Goal: Task Accomplishment & Management: Complete application form

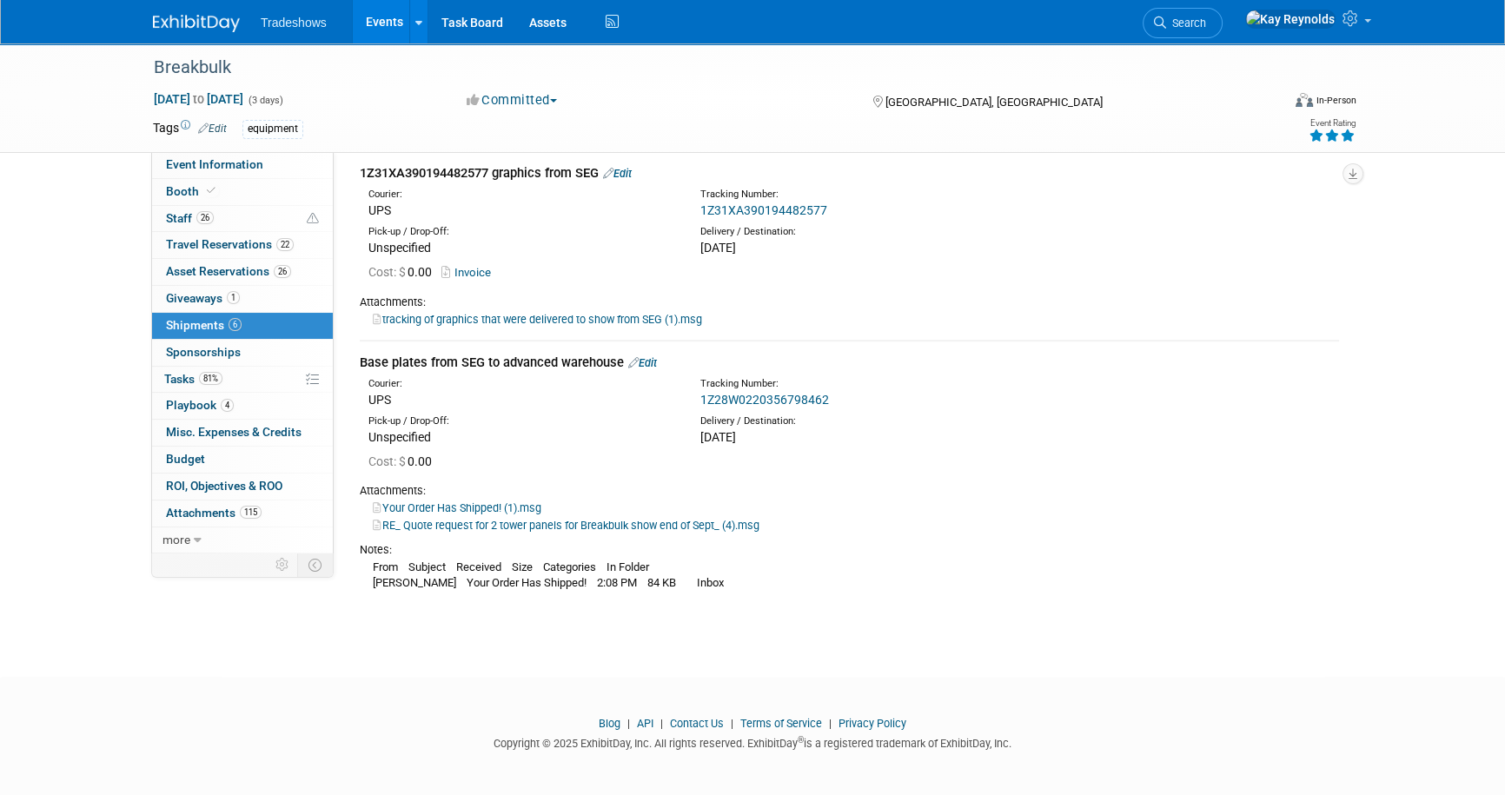
click at [313, 30] on ul "Tradeshows Events Add Event Bulk Upload Events Shareable Event Boards Recently …" at bounding box center [442, 21] width 362 height 43
click at [373, 29] on link "Events" at bounding box center [384, 21] width 63 height 43
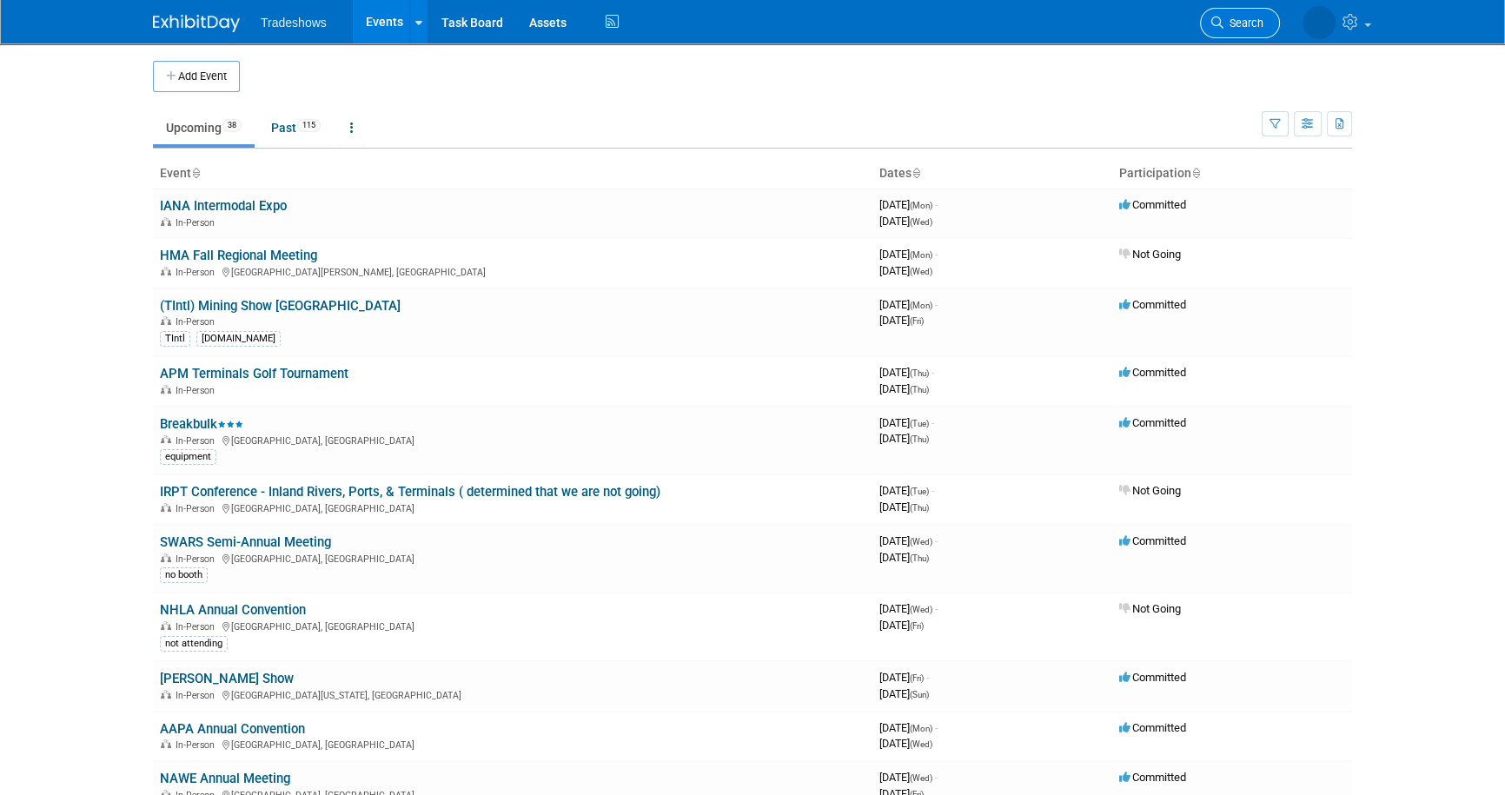
click at [1233, 21] on span "Search" at bounding box center [1244, 23] width 40 height 13
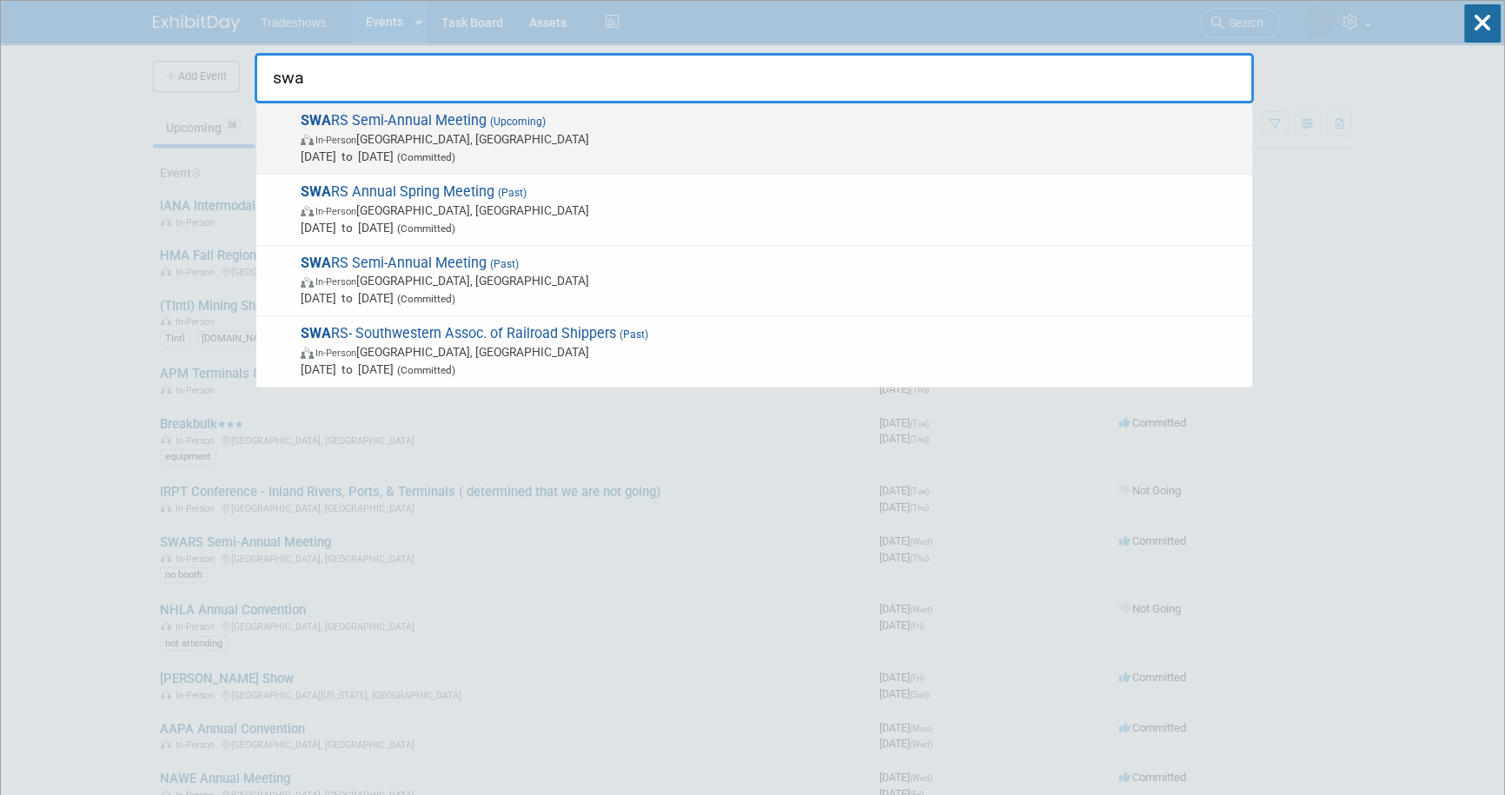
type input "swa"
click at [394, 123] on span "SWA RS Semi-Annual Meeting (Upcoming) In-Person Phoenix, AZ Oct 1, 2025 to Oct …" at bounding box center [769, 138] width 948 height 53
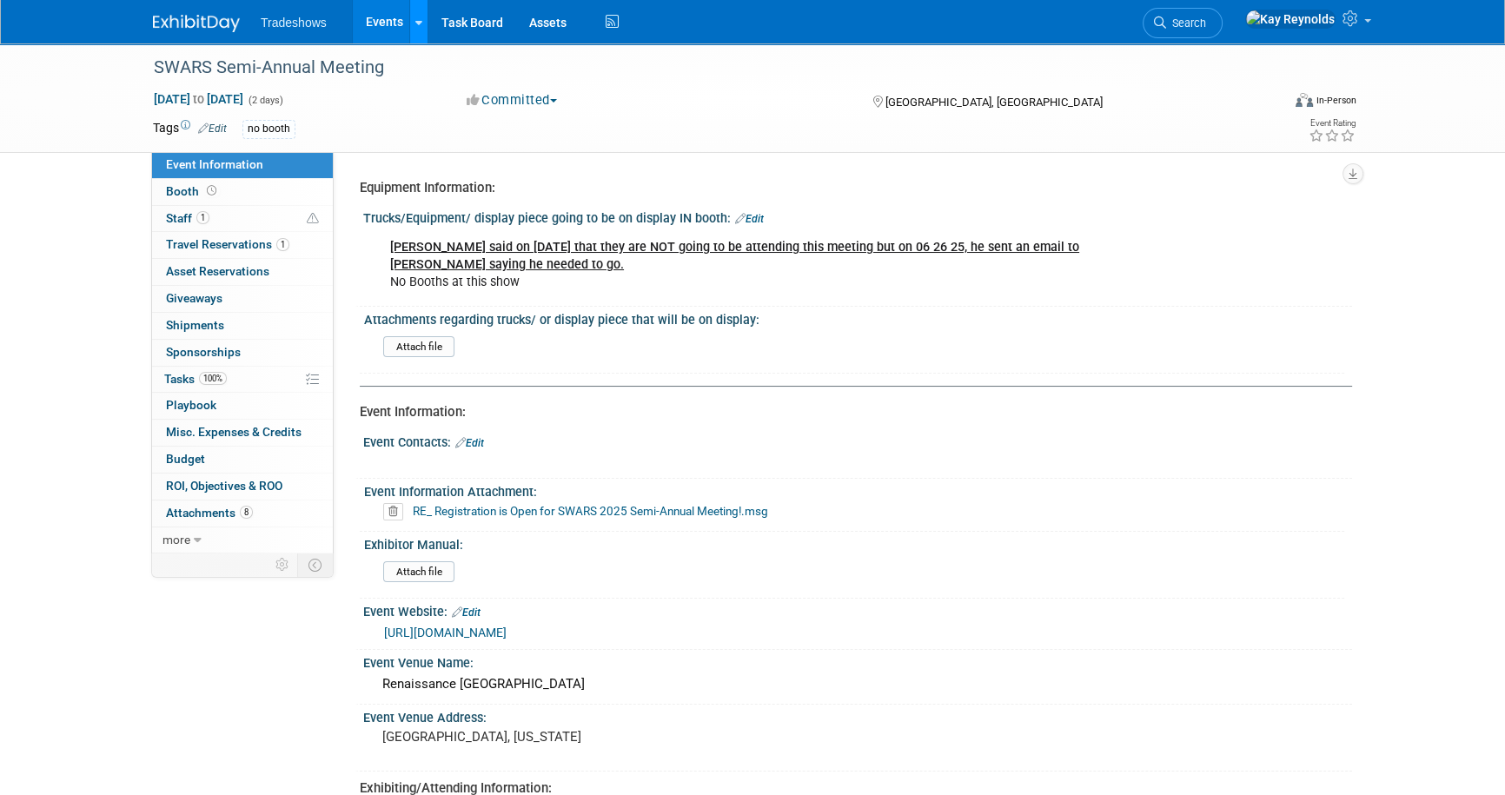
click at [418, 26] on icon at bounding box center [418, 22] width 7 height 11
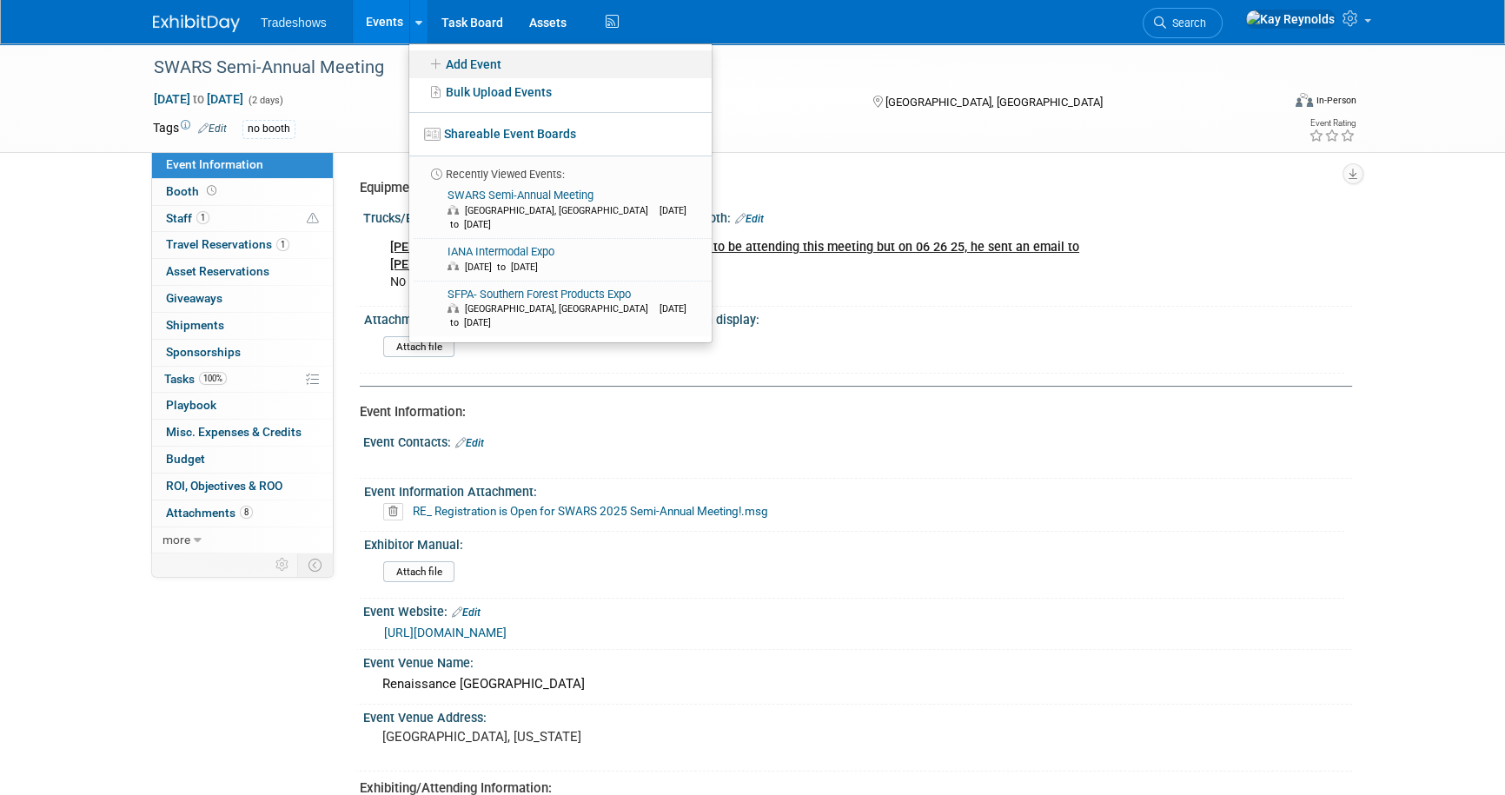
click at [456, 61] on link "Add Event" at bounding box center [560, 64] width 302 height 28
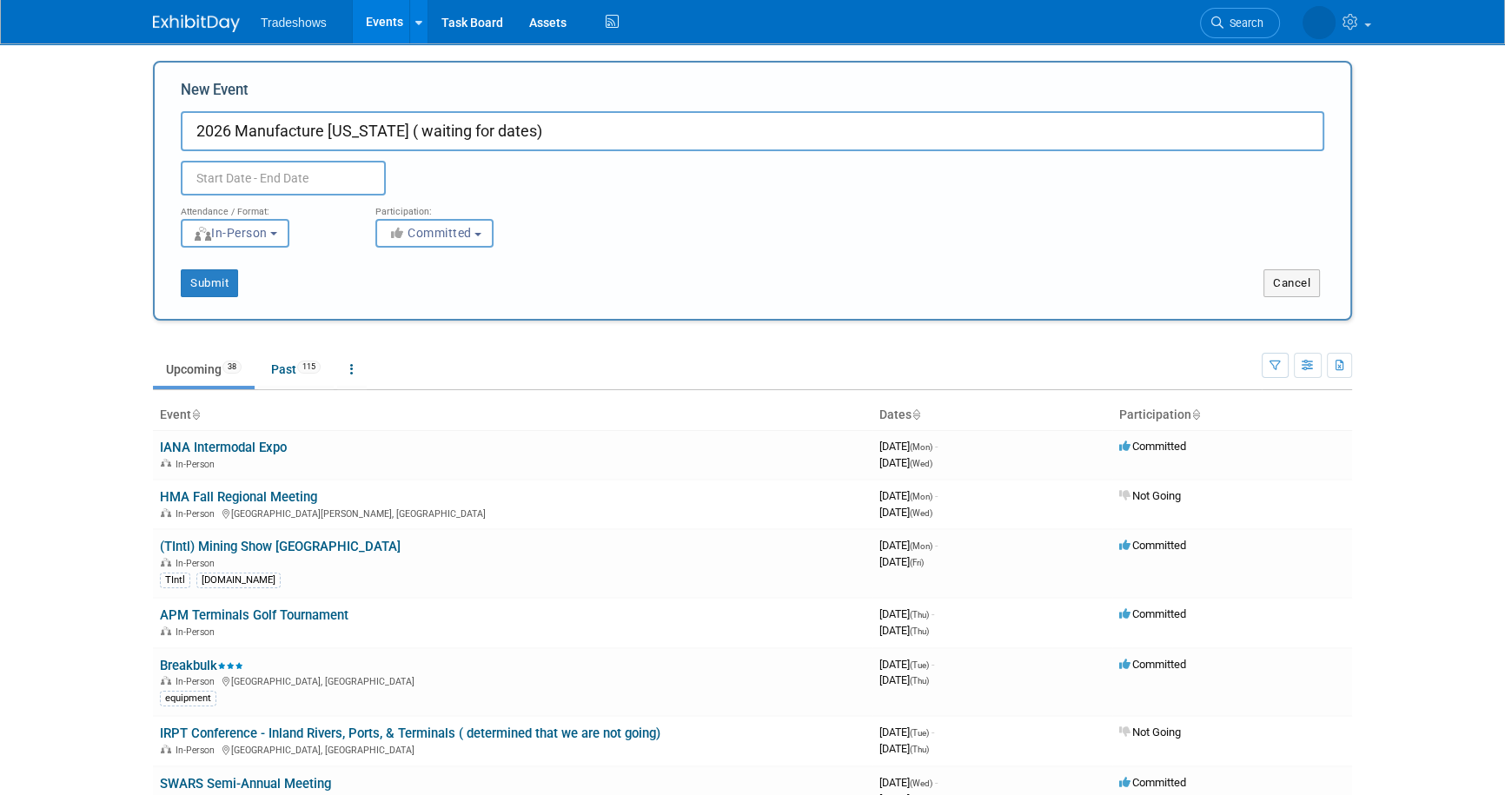
type input "2026 Manufacture Alabama ( waiting for dates)"
click at [253, 177] on input "text" at bounding box center [283, 178] width 205 height 35
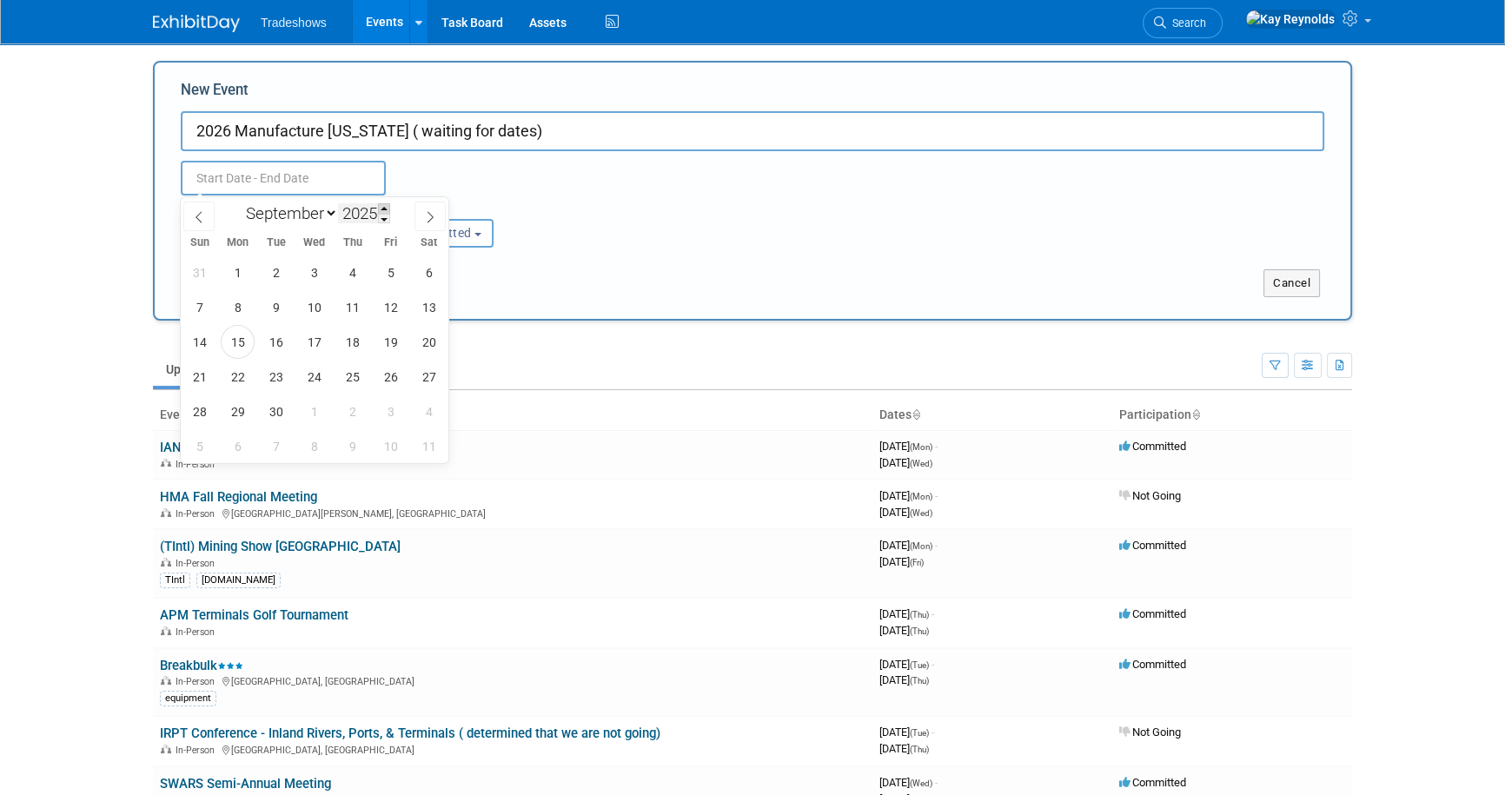
click at [390, 208] on span at bounding box center [384, 208] width 12 height 10
type input "2026"
click at [330, 217] on select "January February March April May June July August September October November De…" at bounding box center [288, 213] width 100 height 22
select select "5"
click at [238, 202] on select "January February March April May June July August September October November De…" at bounding box center [288, 213] width 100 height 22
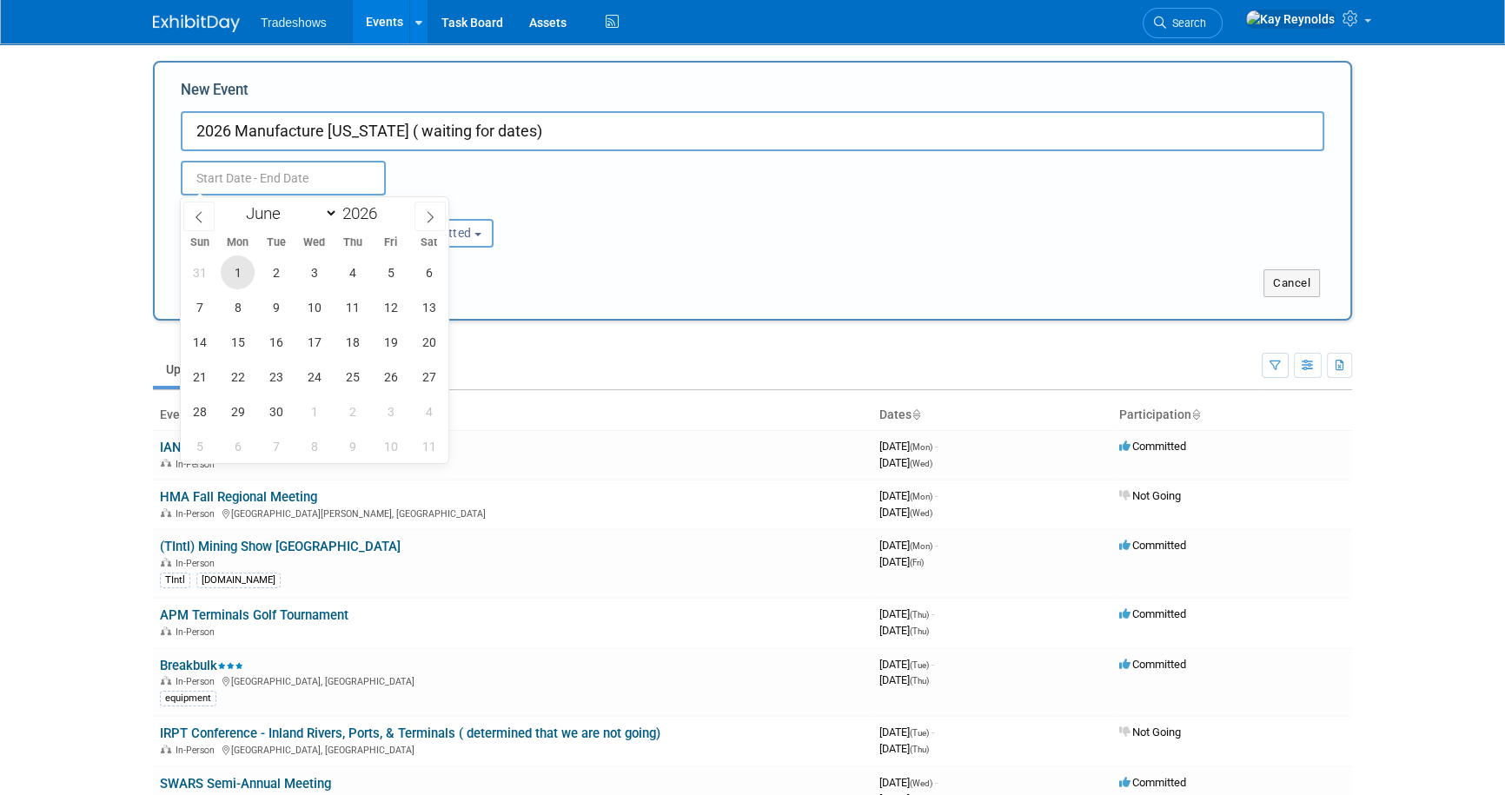
click at [230, 279] on span "1" at bounding box center [238, 273] width 34 height 34
type input "Jun 1, 2026 to Jun 1, 2026"
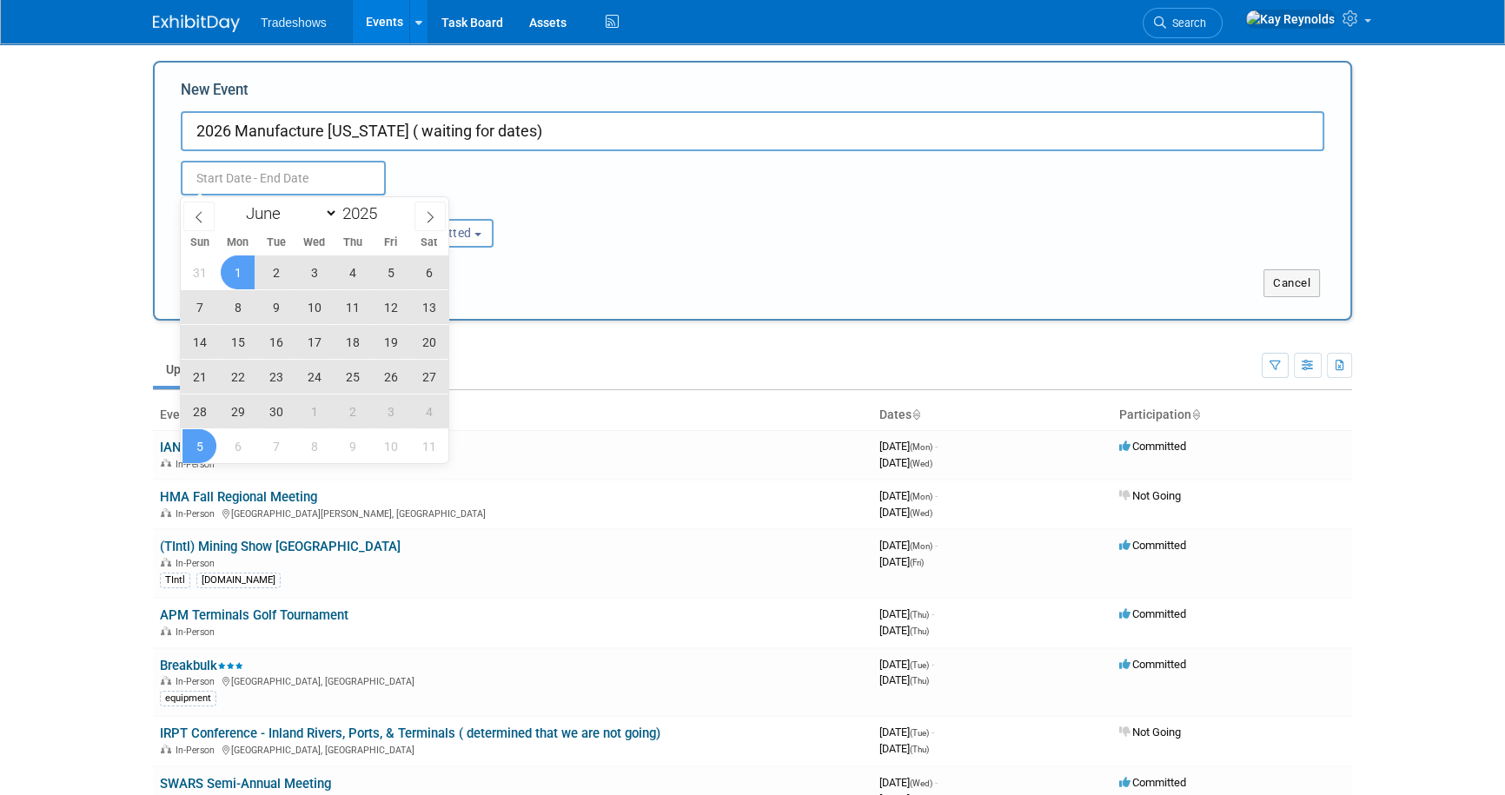
type input "Jun 1, 2026 to Jun 1, 2026"
click at [90, 285] on body "Tradeshows Events Add Event Bulk Upload Events Shareable Event Boards Recently …" at bounding box center [752, 397] width 1505 height 795
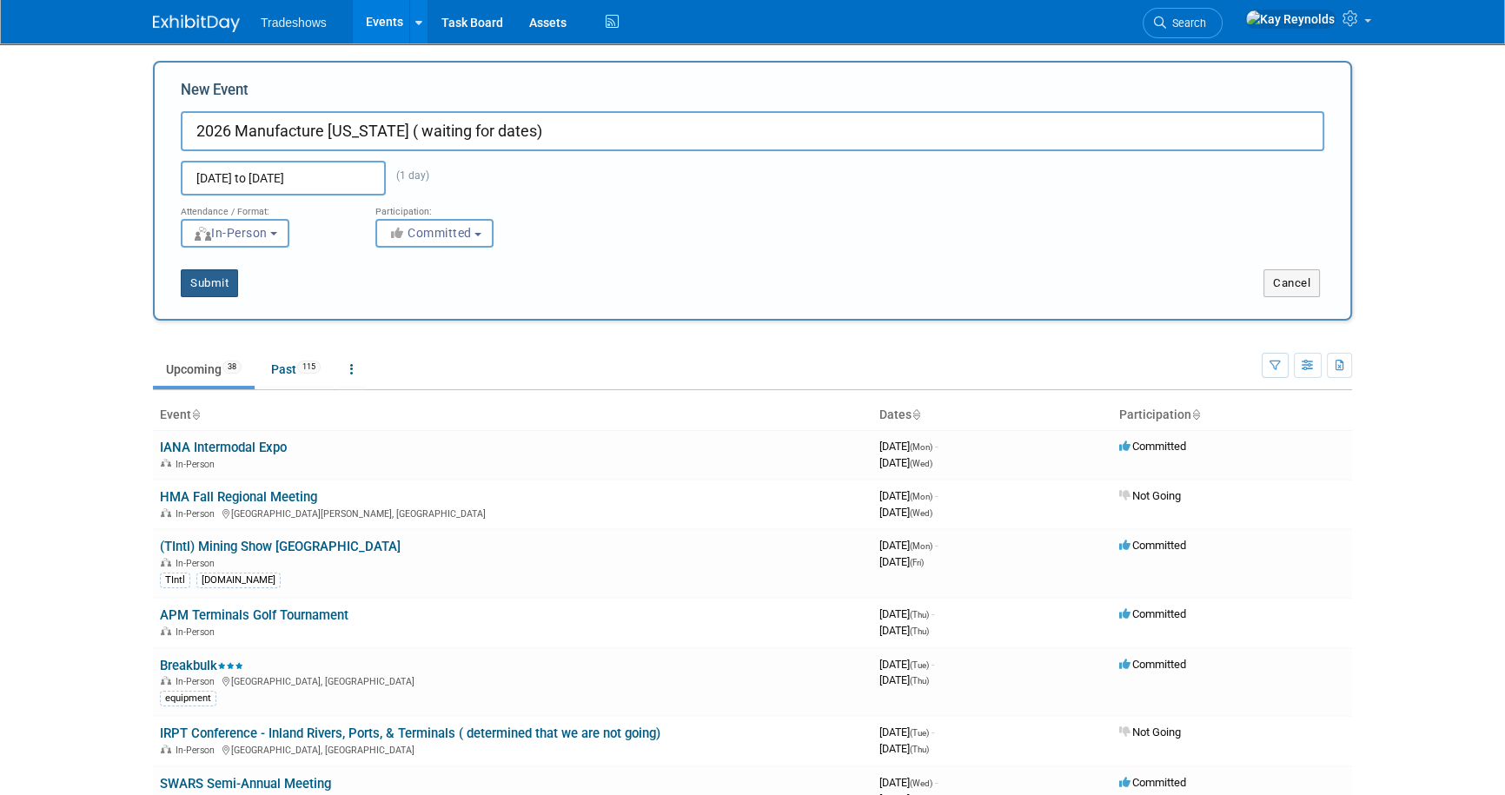
click at [196, 278] on button "Submit" at bounding box center [209, 283] width 57 height 28
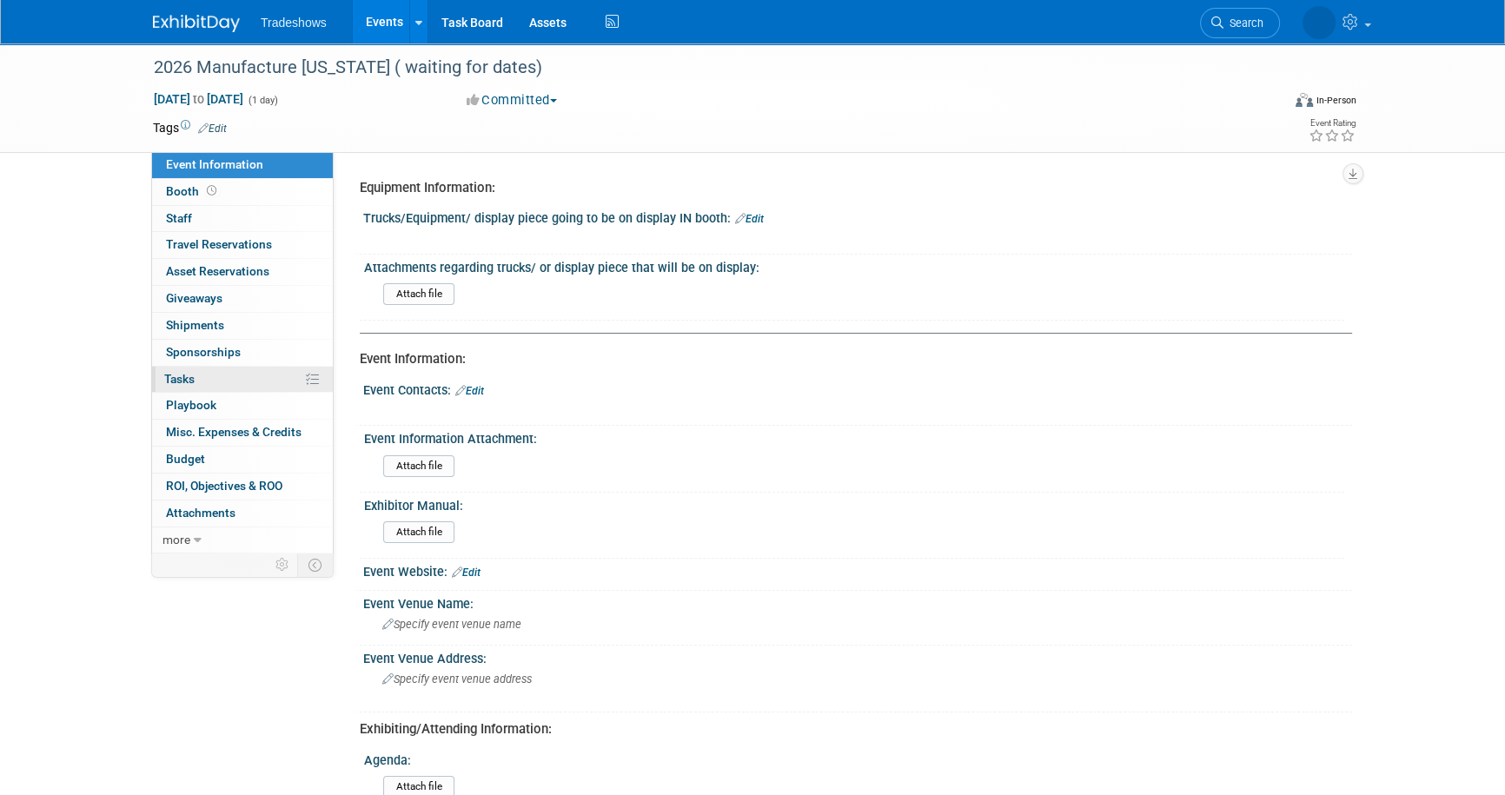
click at [188, 378] on span "Tasks 0%" at bounding box center [179, 379] width 30 height 14
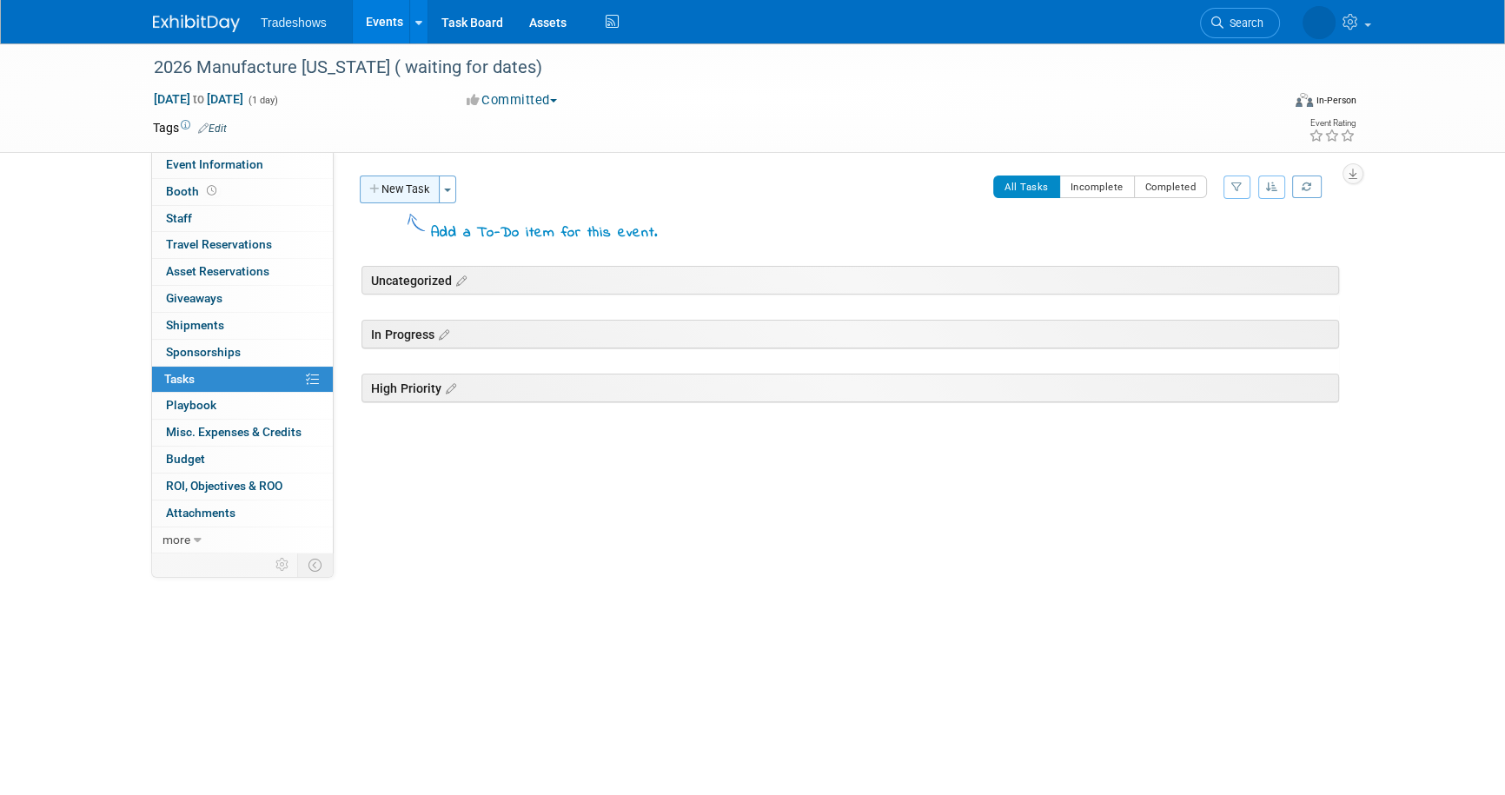
click at [396, 187] on button "New Task" at bounding box center [400, 190] width 80 height 28
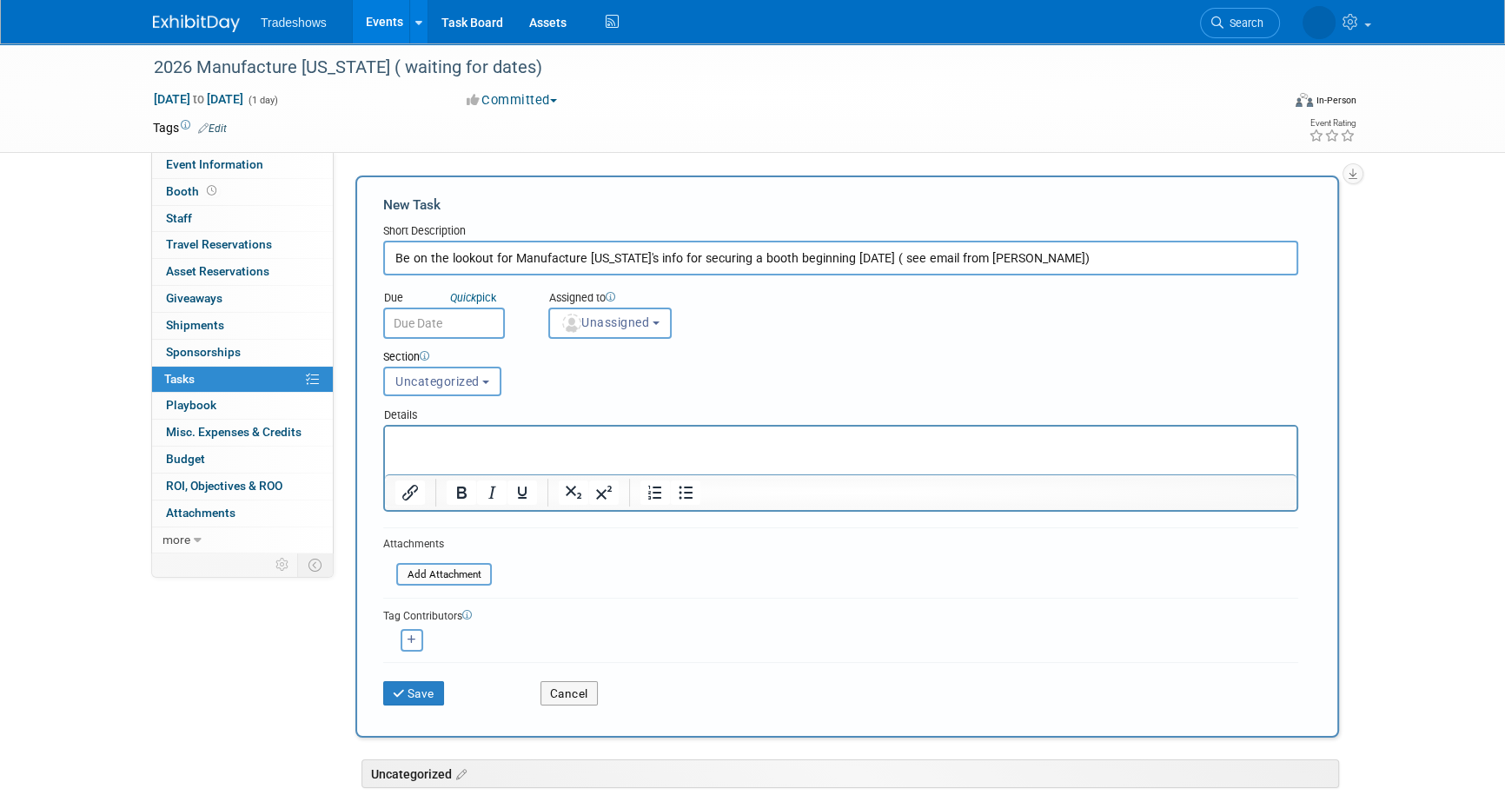
type input "Be on the lookout for Manufacture Alabama's info for securing a booth beginning…"
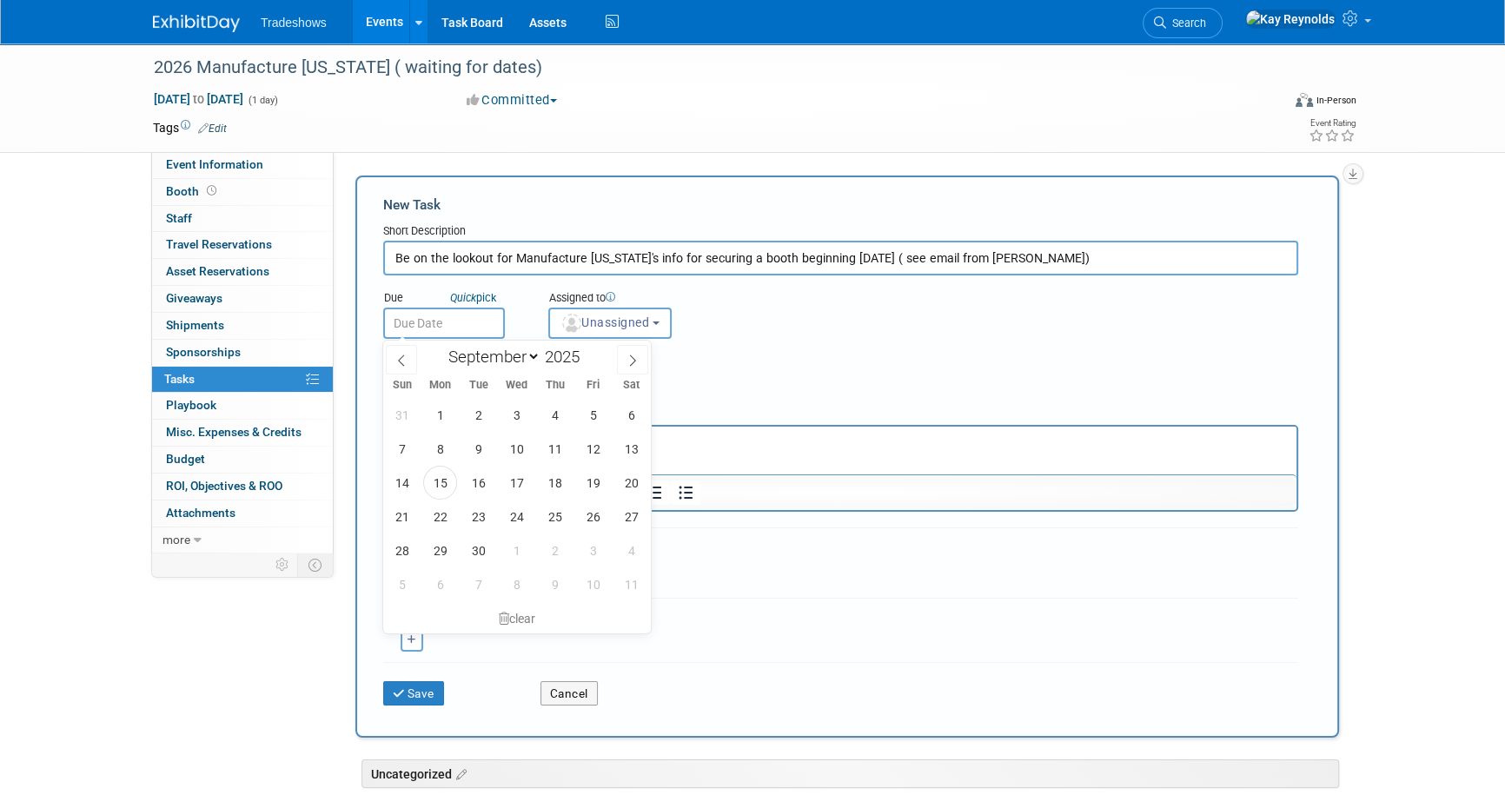
click at [409, 322] on input "text" at bounding box center [444, 323] width 122 height 31
click at [591, 350] on span at bounding box center [587, 352] width 12 height 10
type input "2026"
click at [533, 359] on select "January February March April May June July August September October November De…" at bounding box center [491, 357] width 100 height 22
select select "5"
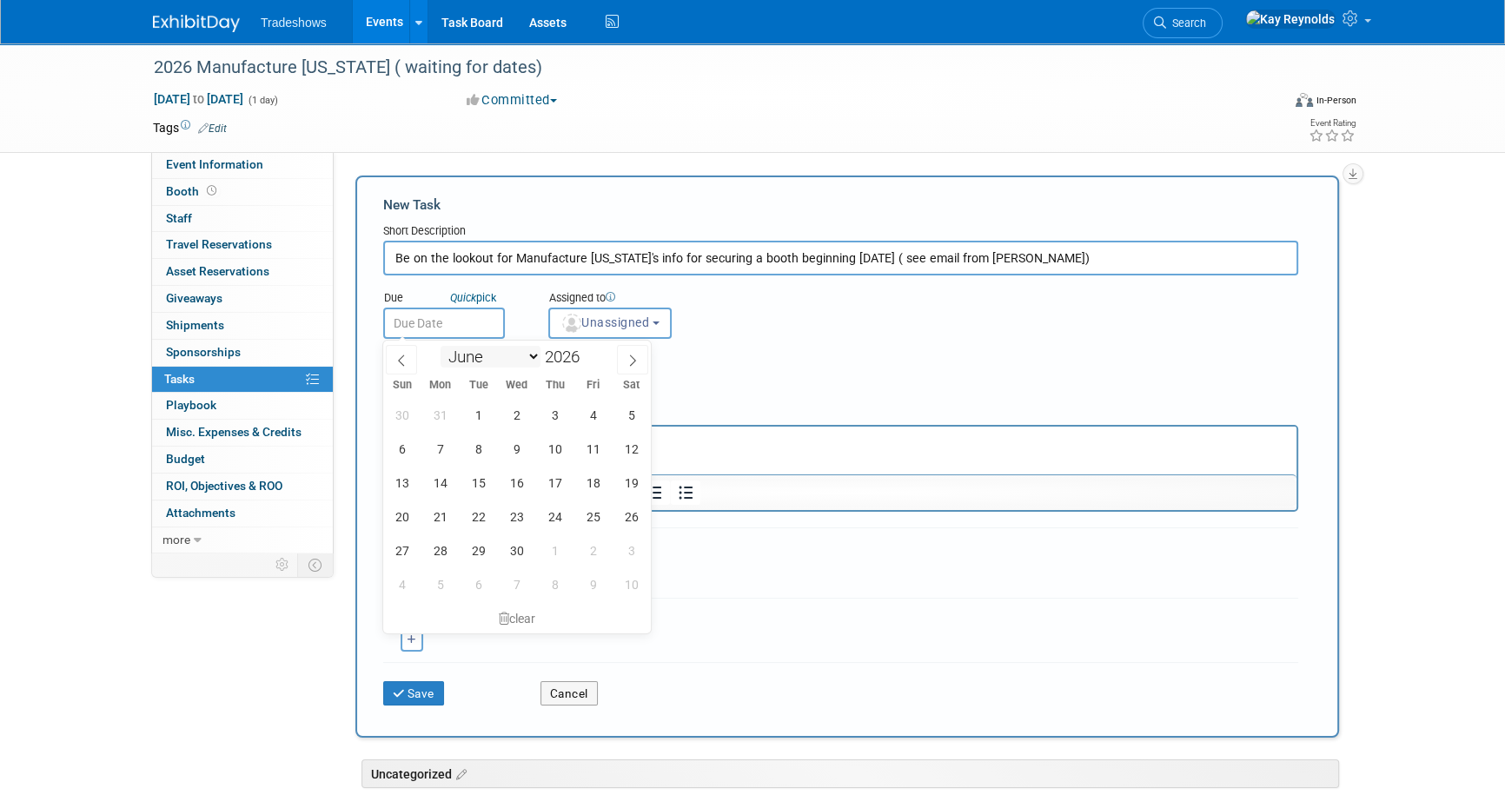
click at [441, 346] on select "January February March April May June July August September October November De…" at bounding box center [491, 357] width 100 height 22
click at [443, 411] on span "1" at bounding box center [440, 415] width 34 height 34
type input "Jun 1, 2026"
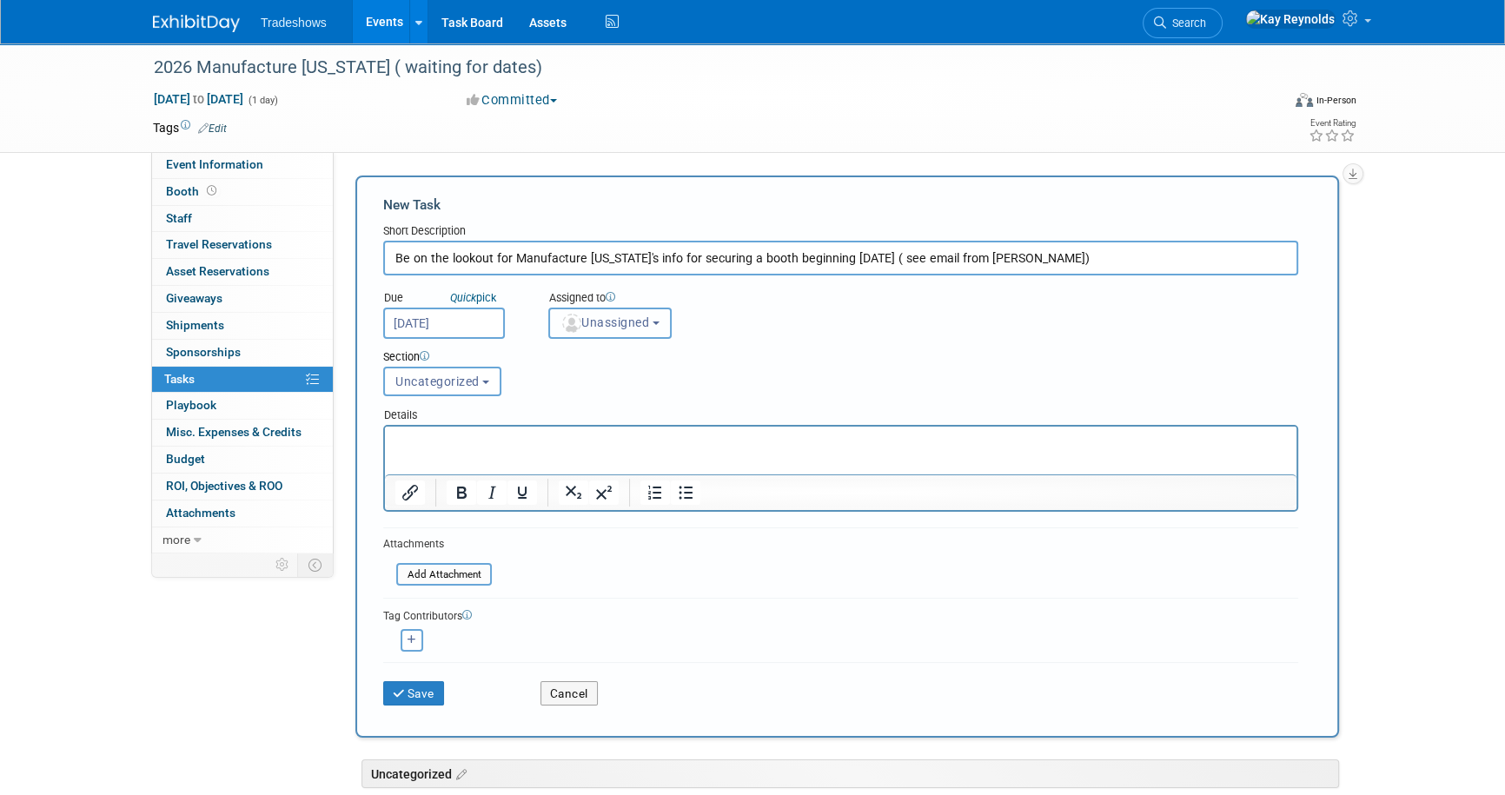
click at [591, 320] on span "Unassigned" at bounding box center [605, 322] width 89 height 14
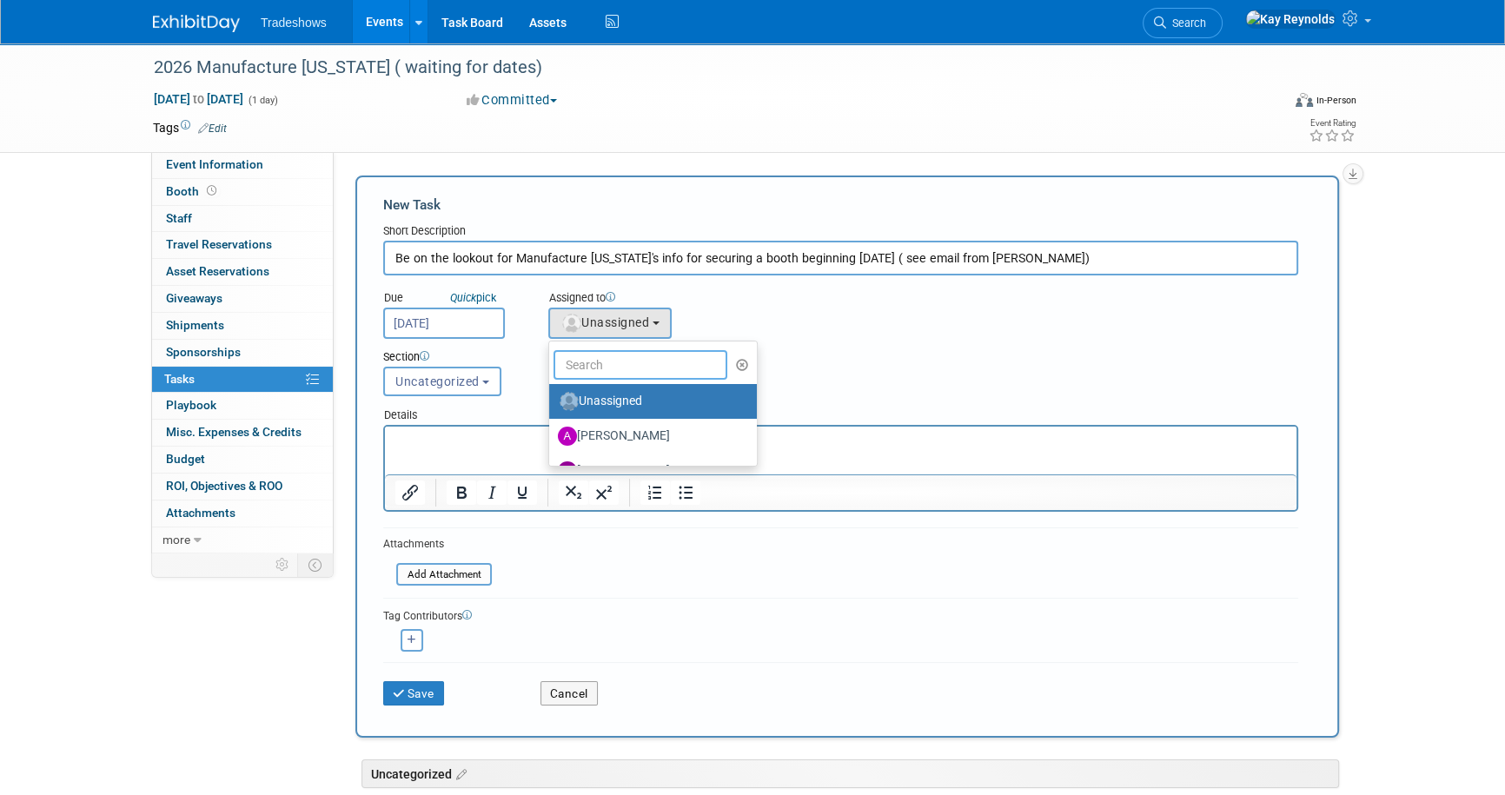
click at [607, 364] on input "text" at bounding box center [641, 365] width 174 height 30
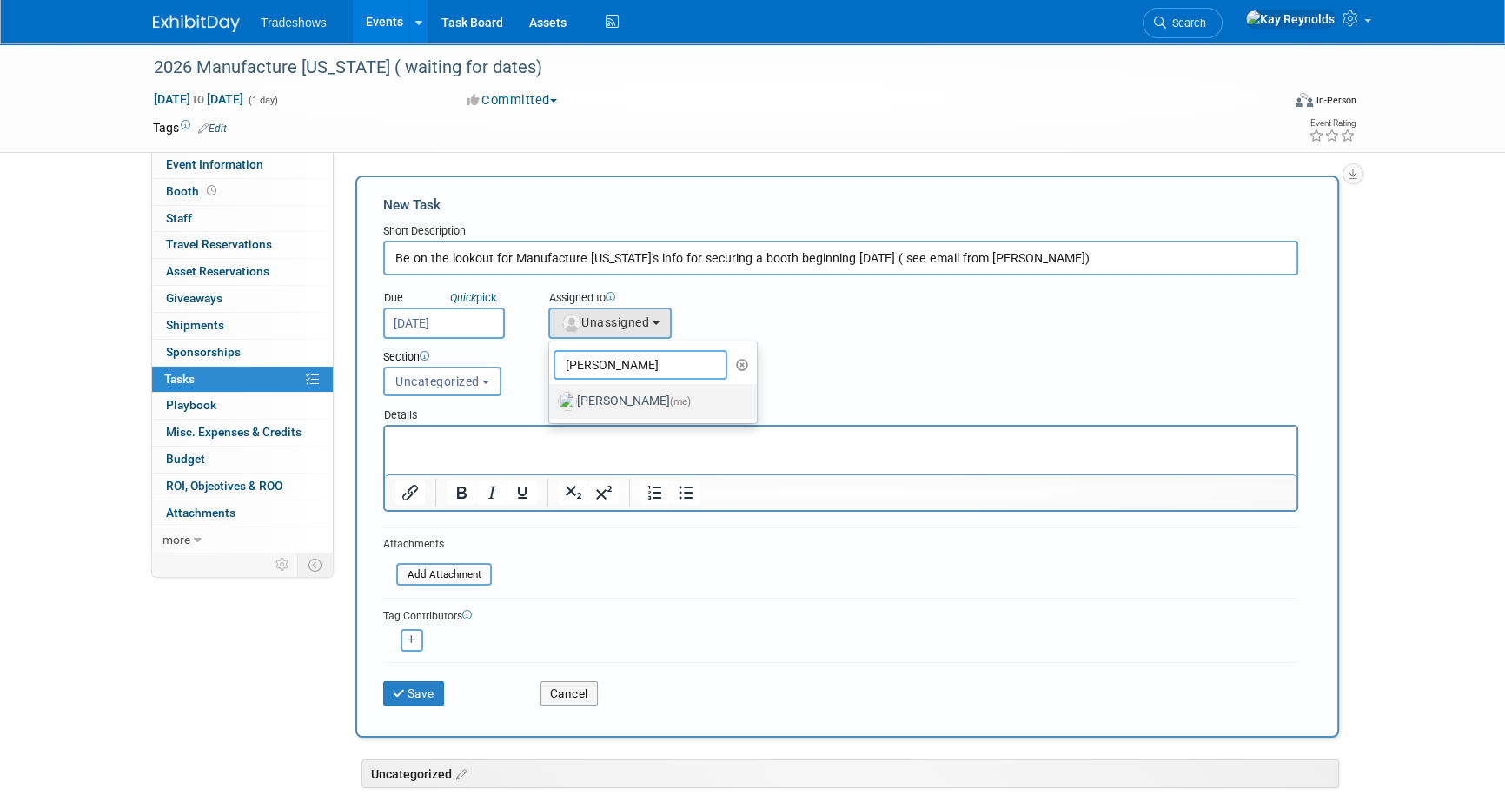
type input "kay"
click at [630, 400] on label "Kay Reynolds (me)" at bounding box center [649, 402] width 182 height 28
click at [552, 400] on input "Kay Reynolds (me)" at bounding box center [546, 399] width 11 height 11
select select "5e9256d4-eeb1-4d7e-ac69-1857632dd0f4"
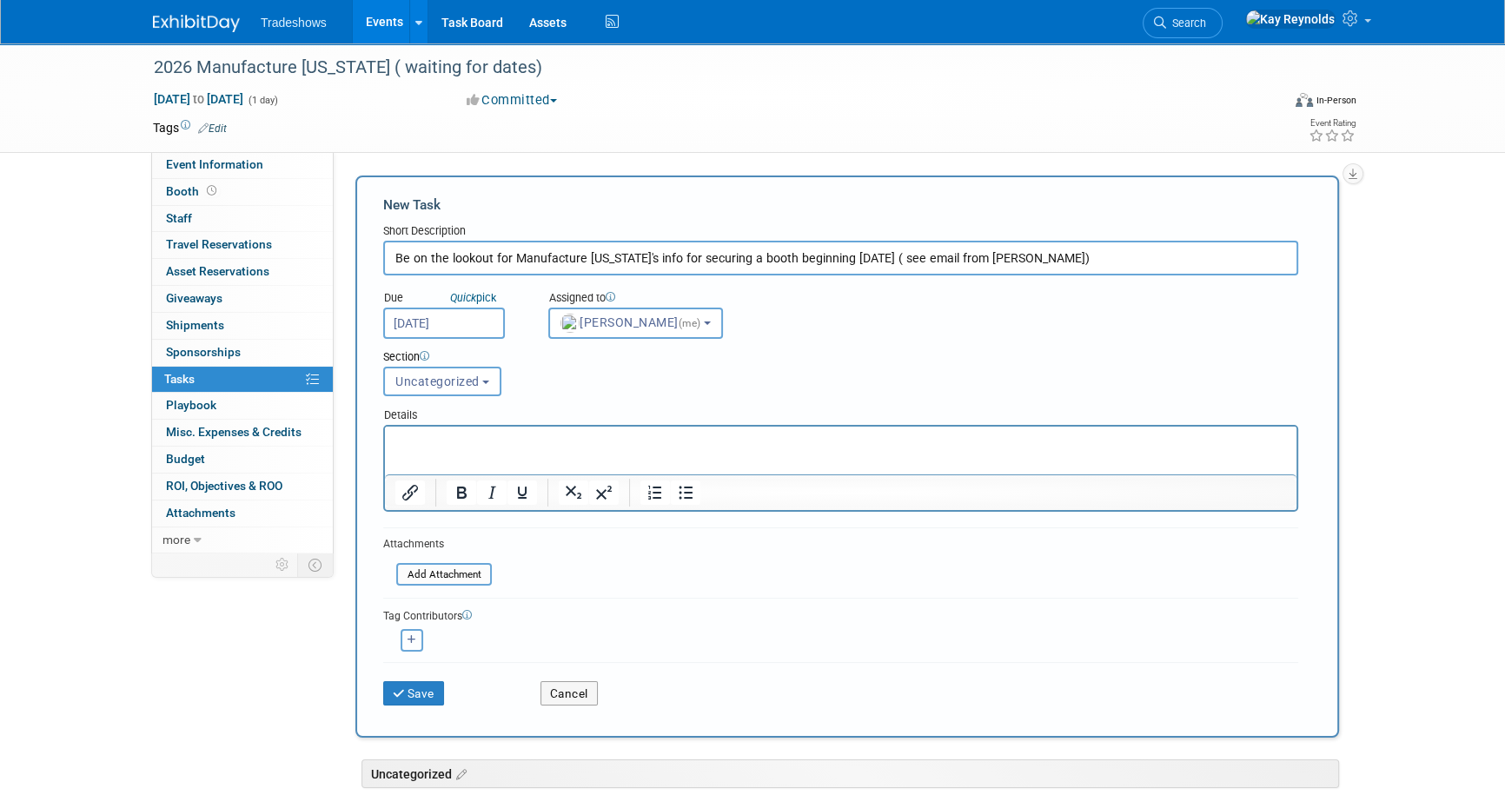
click at [408, 638] on icon "button" at bounding box center [412, 640] width 9 height 10
select select
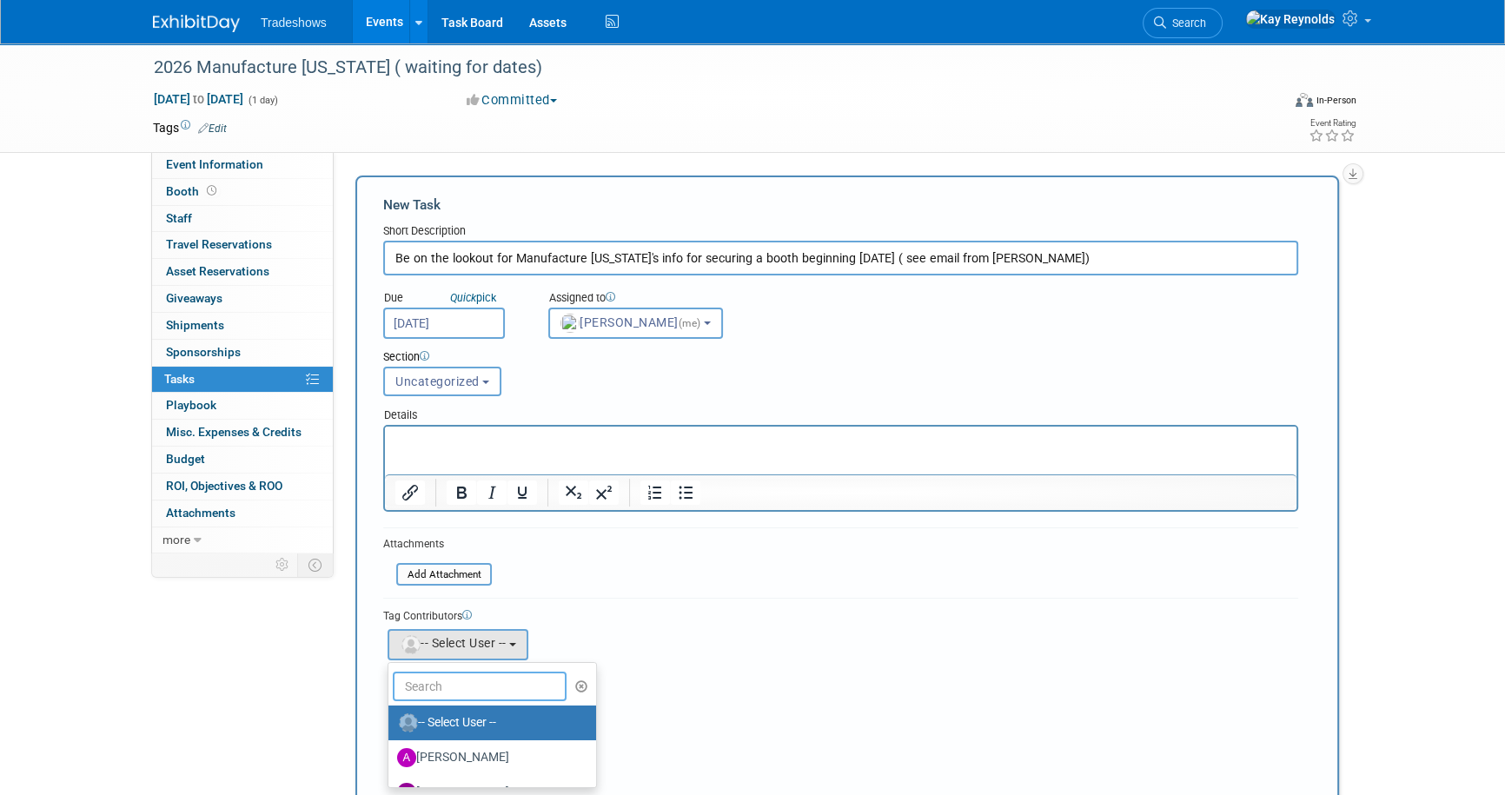
click at [425, 672] on input "text" at bounding box center [480, 687] width 174 height 30
type input "mat"
click at [441, 722] on label "[PERSON_NAME]" at bounding box center [488, 723] width 182 height 28
click at [391, 722] on input "[PERSON_NAME]" at bounding box center [385, 720] width 11 height 11
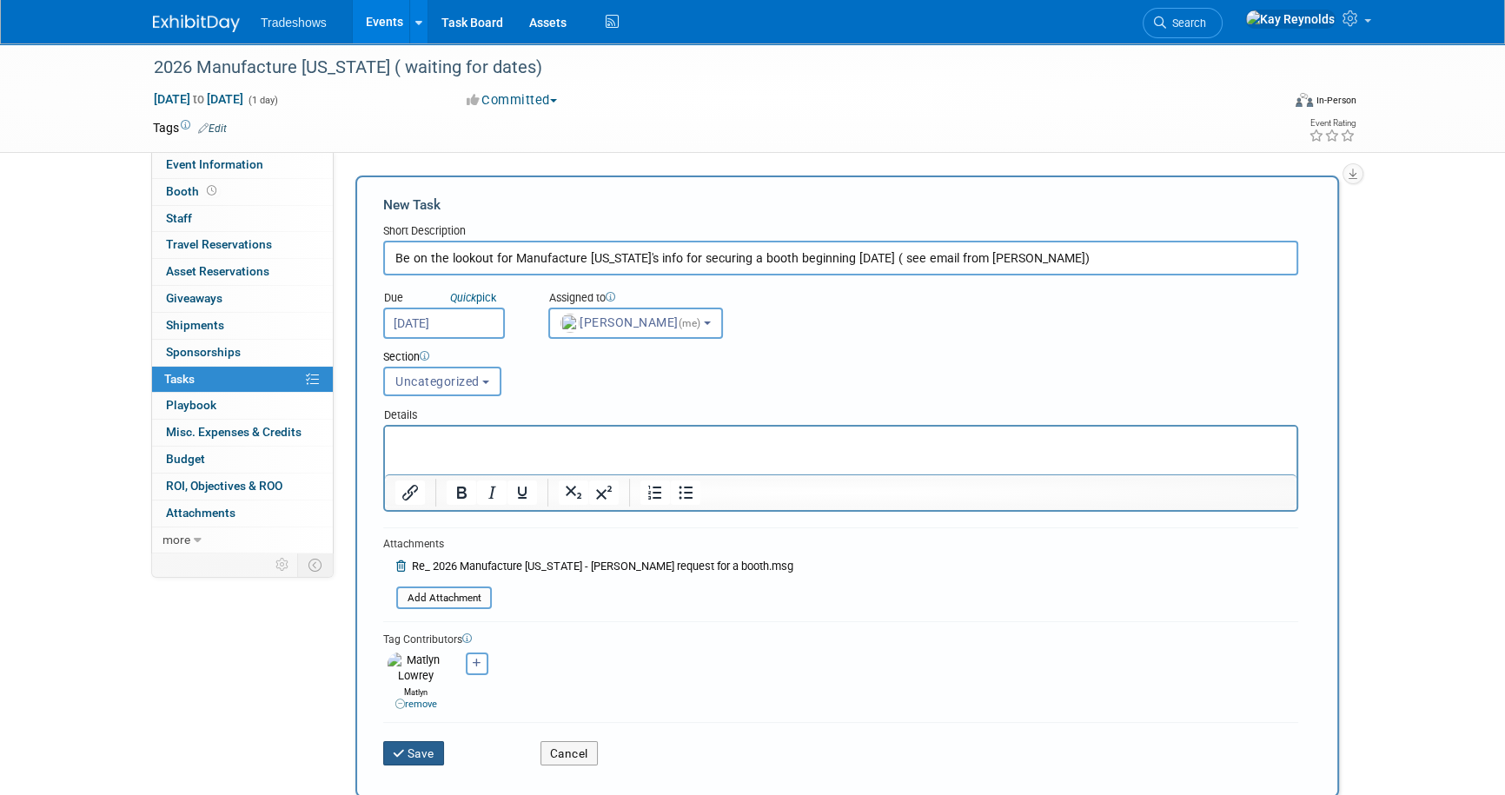
click at [408, 746] on button "Save" at bounding box center [413, 753] width 61 height 24
